Goal: Complete application form

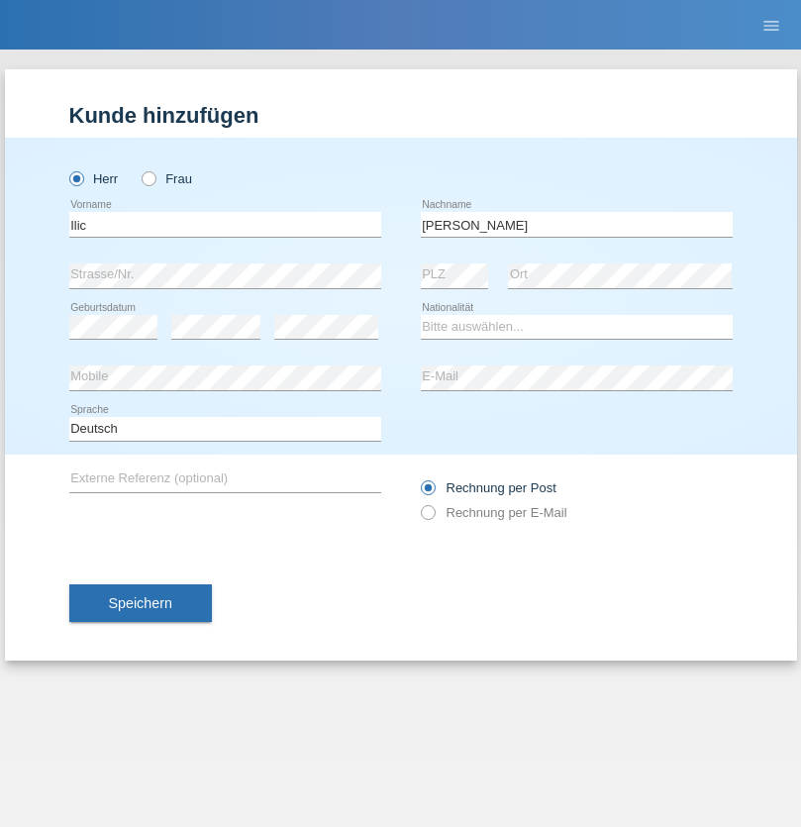
type input "[PERSON_NAME]"
select select "CH"
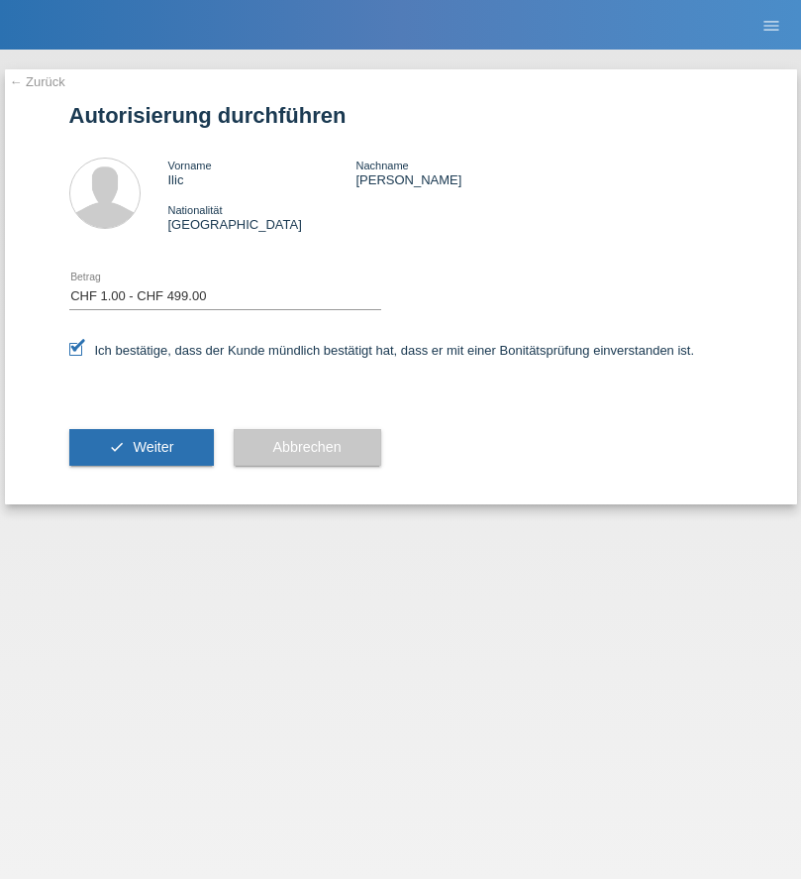
select select "1"
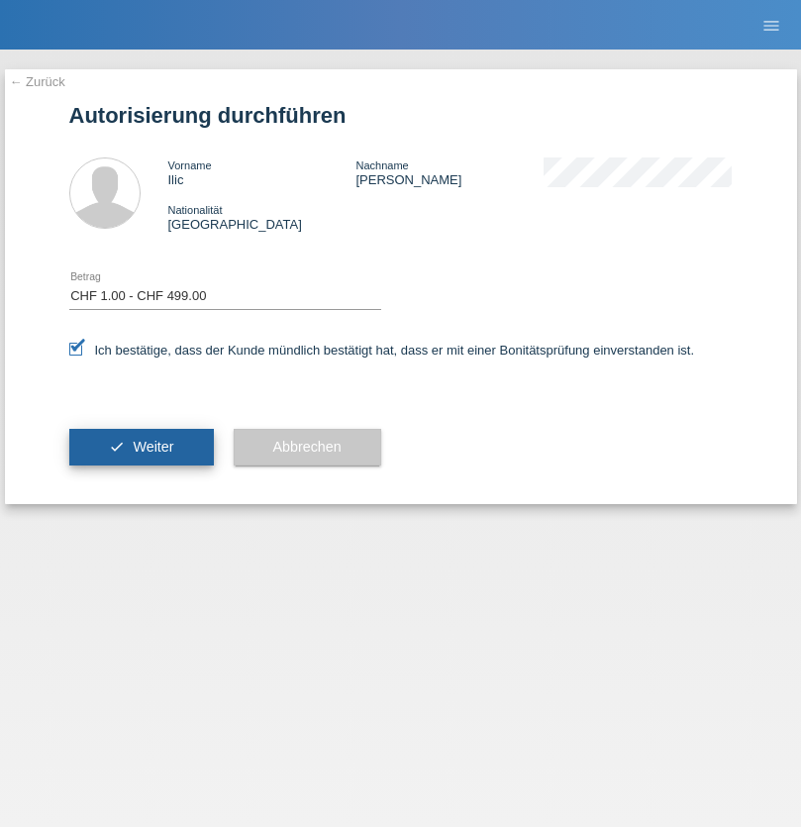
click at [141, 447] on span "Weiter" at bounding box center [153, 447] width 41 height 16
